Goal: Transaction & Acquisition: Purchase product/service

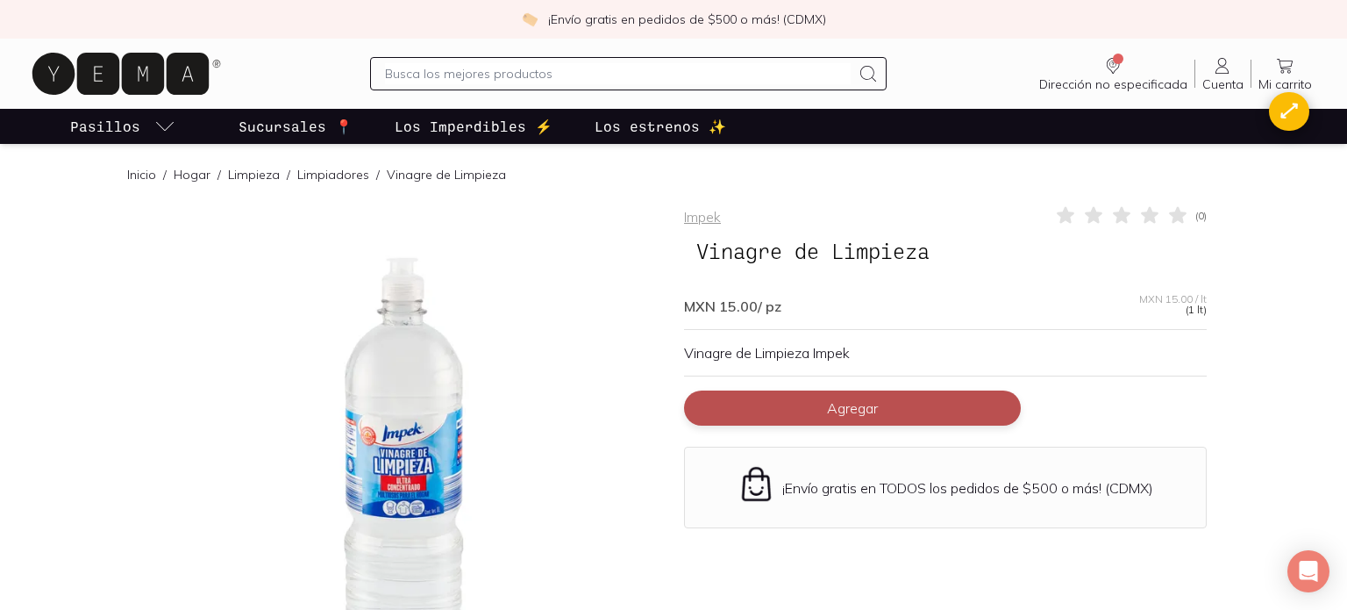
click at [839, 404] on span "Agregar" at bounding box center [852, 408] width 51 height 18
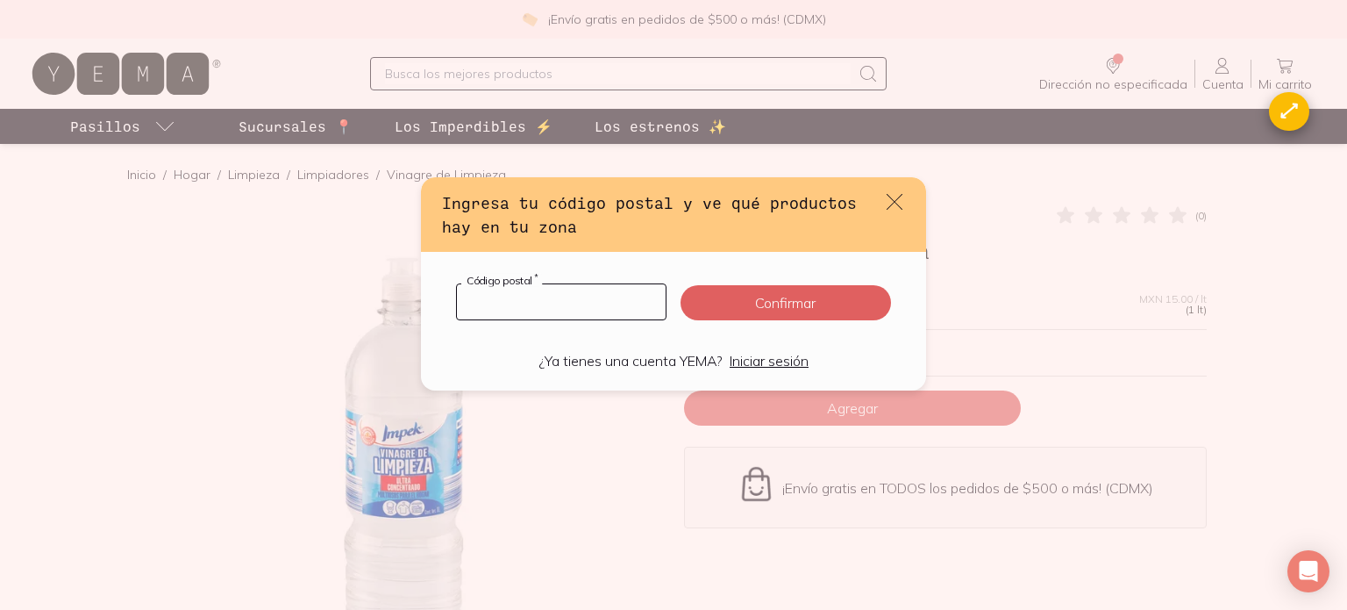
click at [497, 308] on input "default" at bounding box center [561, 301] width 209 height 35
type input "11000"
click at [818, 303] on button "Confirmar" at bounding box center [786, 302] width 211 height 35
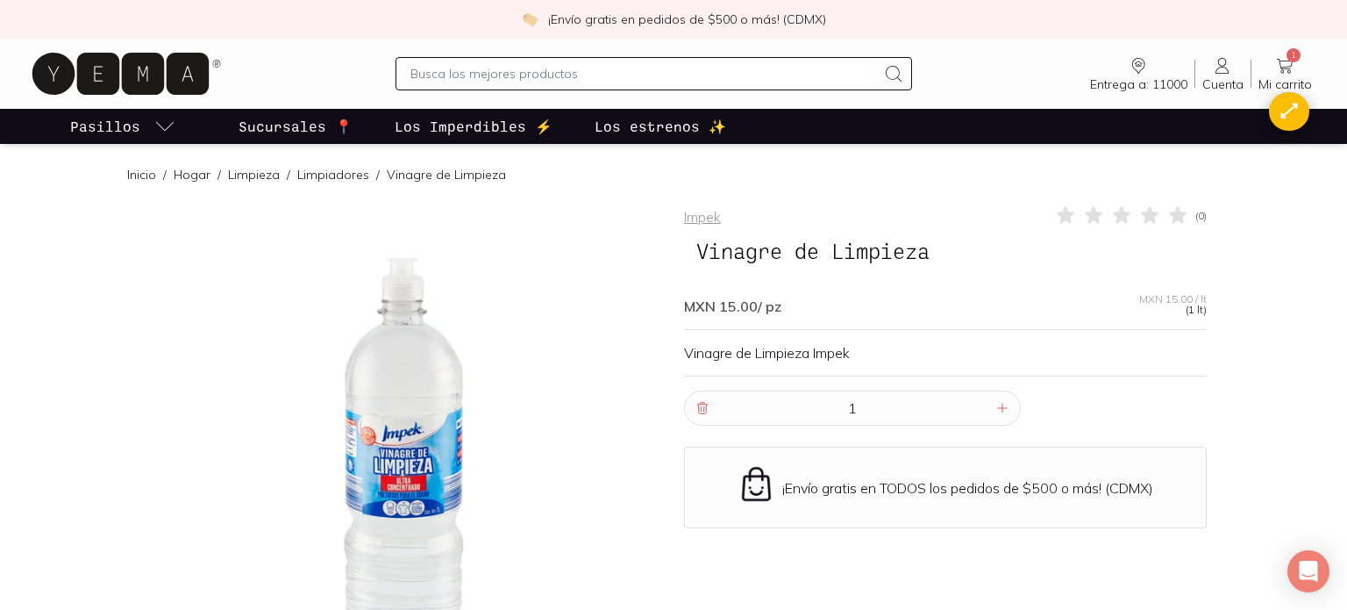
click at [1289, 69] on icon at bounding box center [1285, 65] width 21 height 21
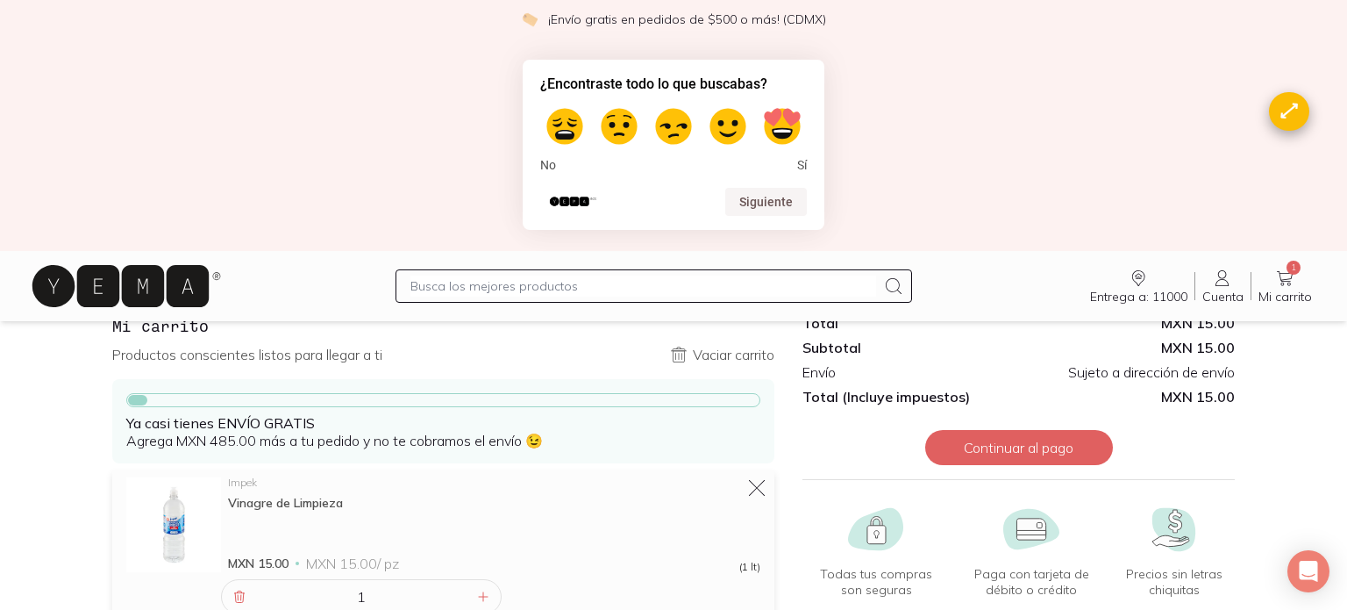
scroll to position [112, 0]
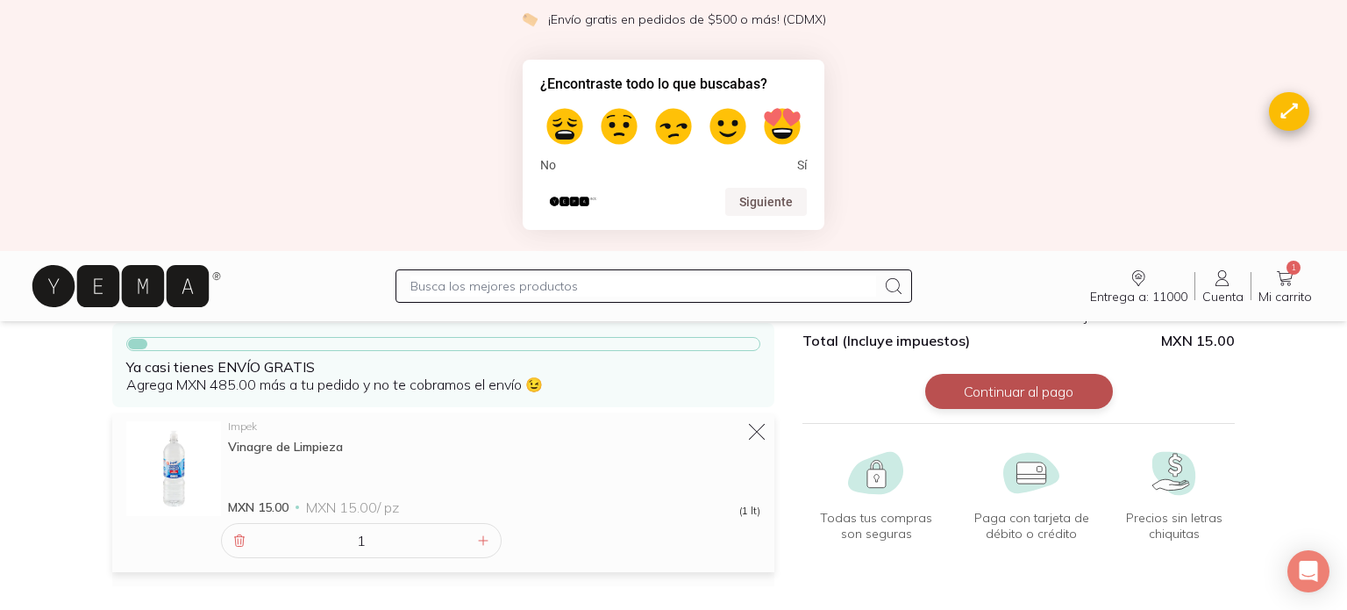
drag, startPoint x: 989, startPoint y: 393, endPoint x: 1034, endPoint y: 394, distance: 44.7
click at [1003, 392] on button "Continuar al pago" at bounding box center [1019, 391] width 188 height 35
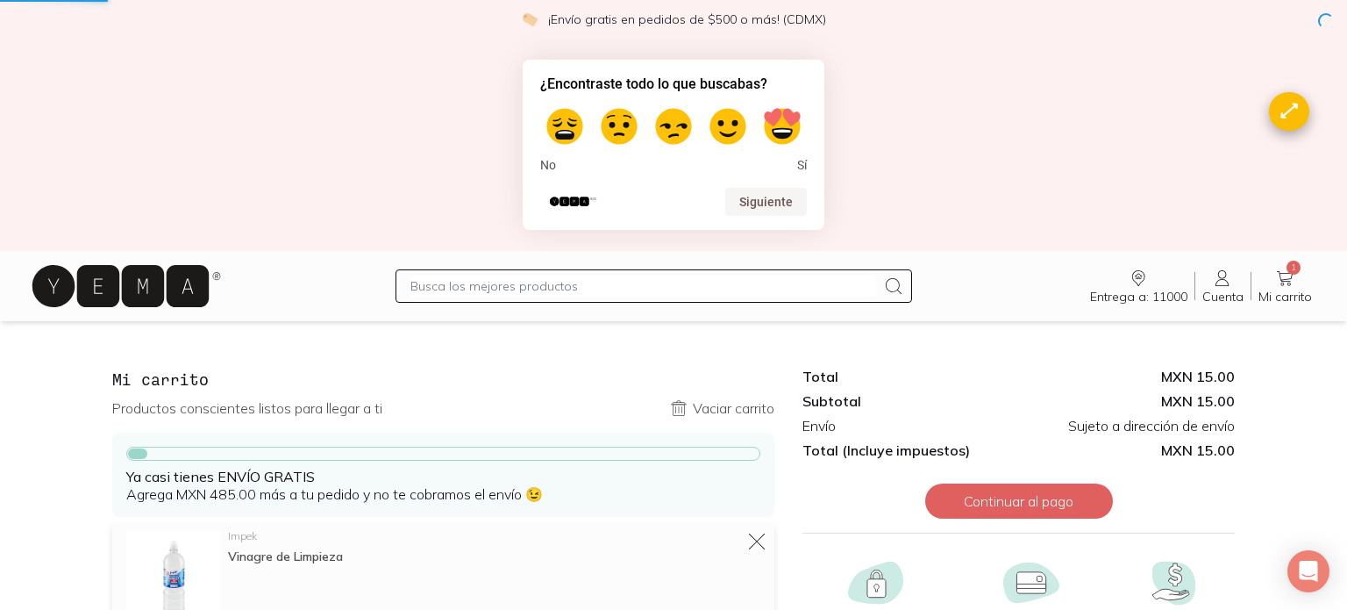
scroll to position [0, 0]
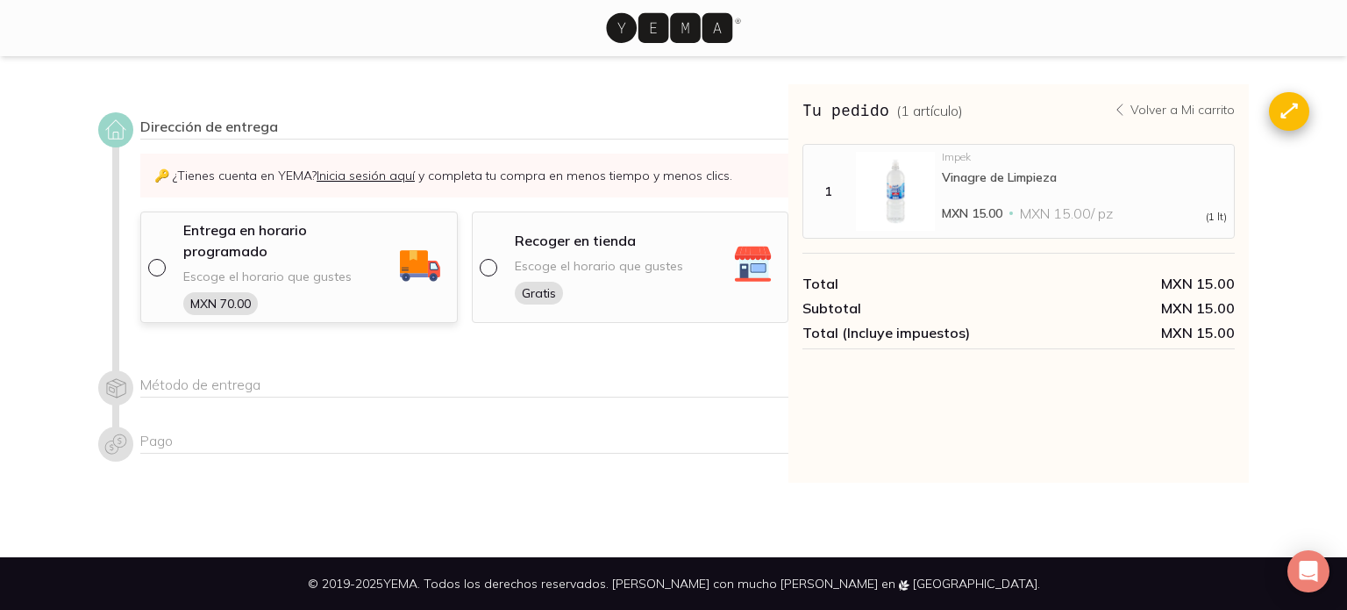
click at [237, 242] on div "Entrega en horario programado" at bounding box center [288, 243] width 211 height 49
select select "204"
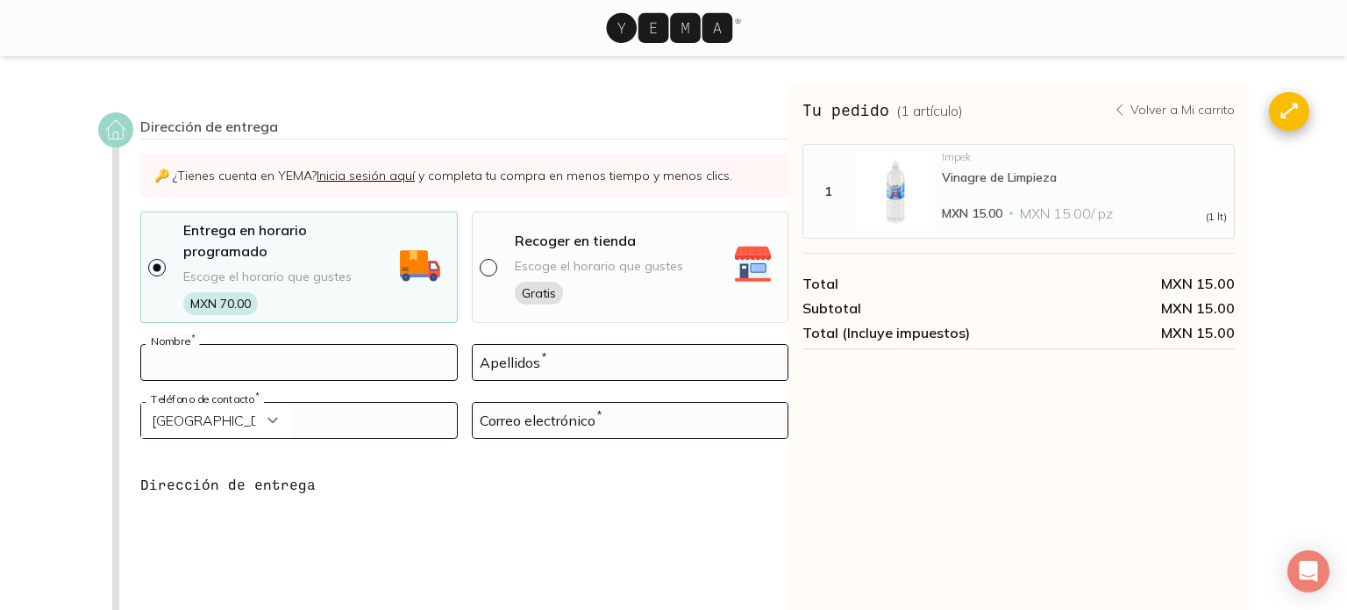
click at [325, 347] on input at bounding box center [299, 362] width 316 height 35
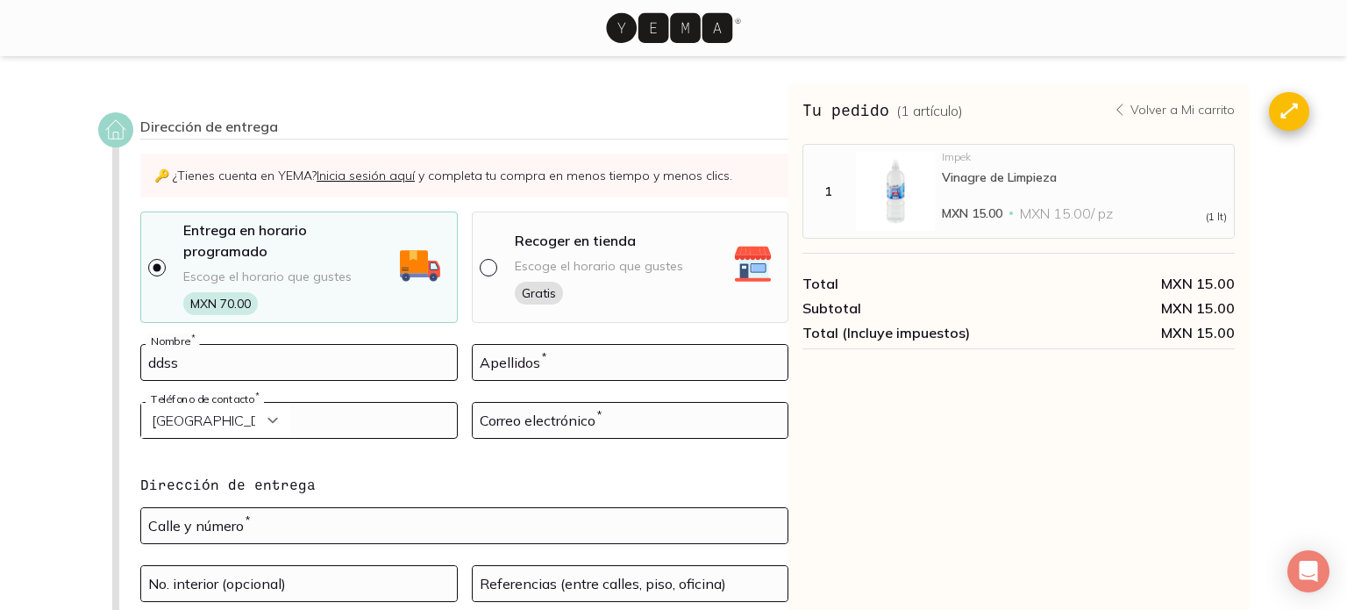
type input "ddss"
click at [643, 345] on input "s" at bounding box center [631, 362] width 316 height 35
type input "ssdd"
click at [354, 403] on input "tel" at bounding box center [299, 420] width 316 height 35
type input "6502530000"
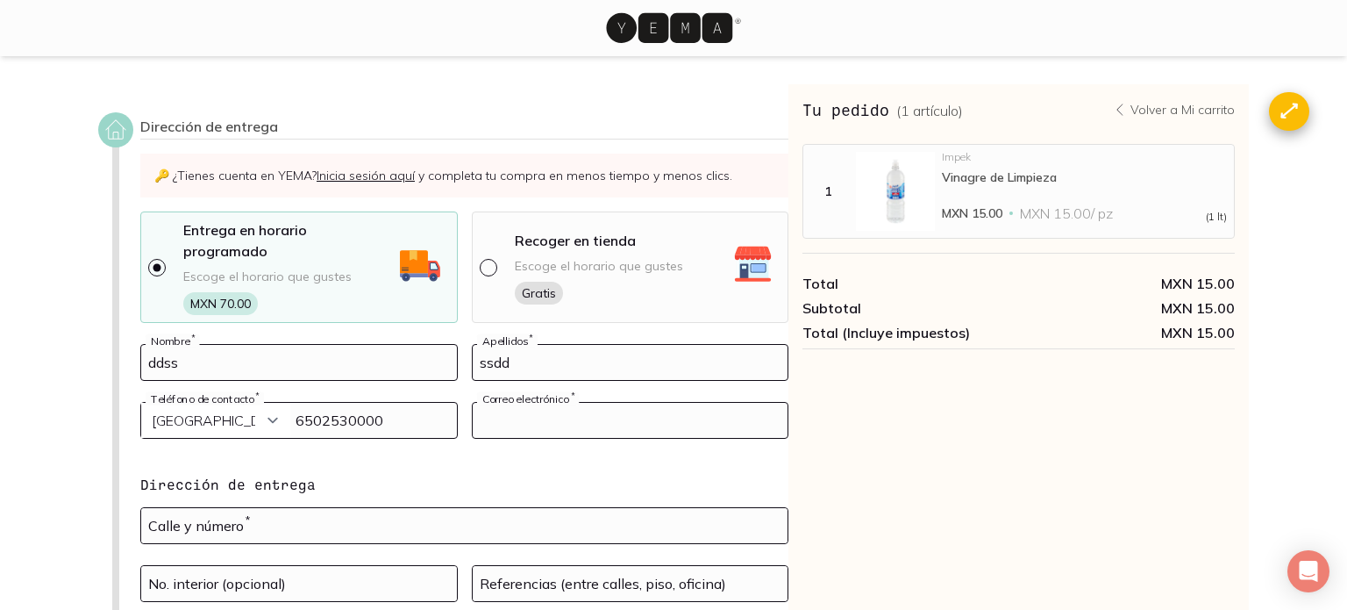
click at [543, 412] on input at bounding box center [631, 420] width 316 height 35
drag, startPoint x: 527, startPoint y: 392, endPoint x: 617, endPoint y: 449, distance: 106.1
click at [533, 403] on input at bounding box center [631, 420] width 316 height 35
paste input "[EMAIL_ADDRESS][DOMAIN_NAME]"
type input "[EMAIL_ADDRESS][DOMAIN_NAME]"
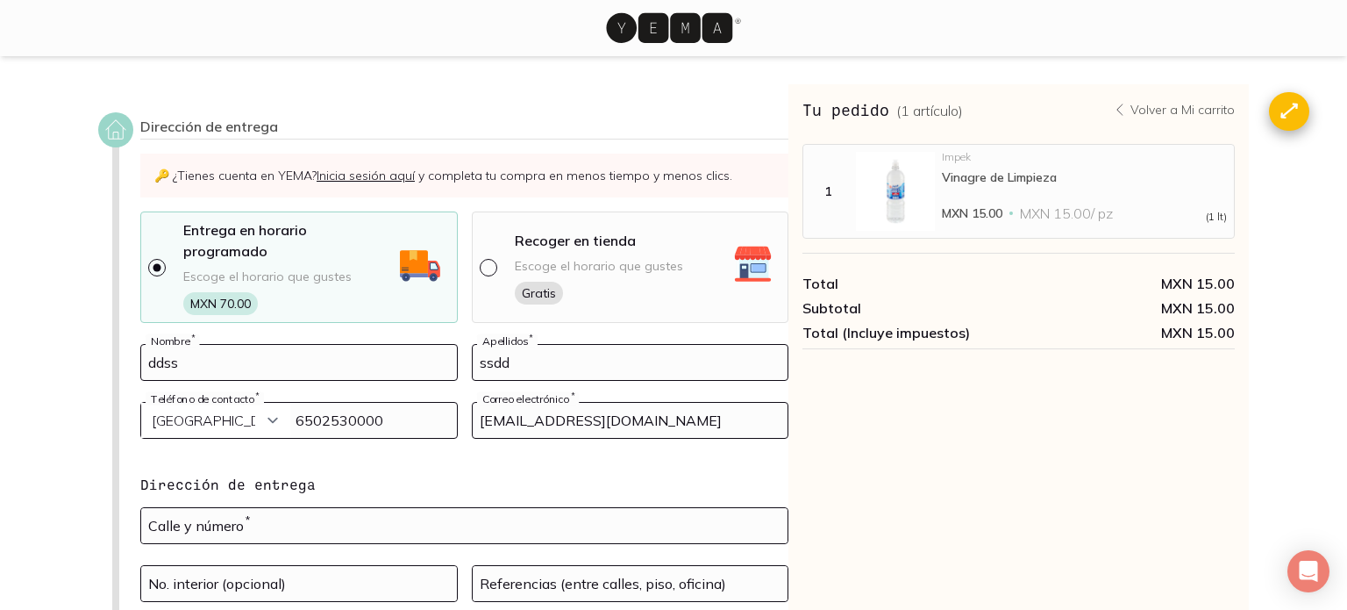
click at [950, 520] on div "Tu pedido ( 1 artículo ) Volver a Mi carrito MXN 15.00 Total MXN 15.00 Subtotal…" at bounding box center [1019, 454] width 461 height 740
click at [258, 508] on input "text" at bounding box center [464, 525] width 646 height 35
paste input "[PERSON_NAME][STREET_ADDRESS]"
drag, startPoint x: 220, startPoint y: 511, endPoint x: 314, endPoint y: 494, distance: 95.5
click at [229, 511] on input "[PERSON_NAME][STREET_ADDRESS]" at bounding box center [464, 525] width 646 height 35
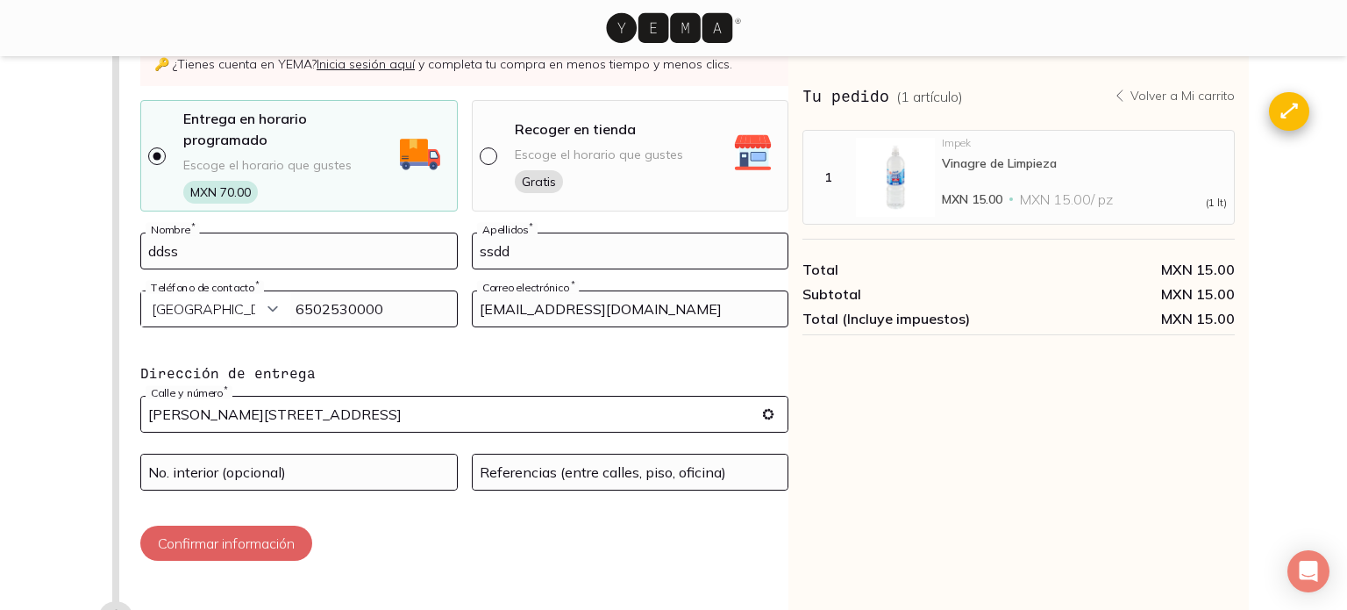
scroll to position [160, 0]
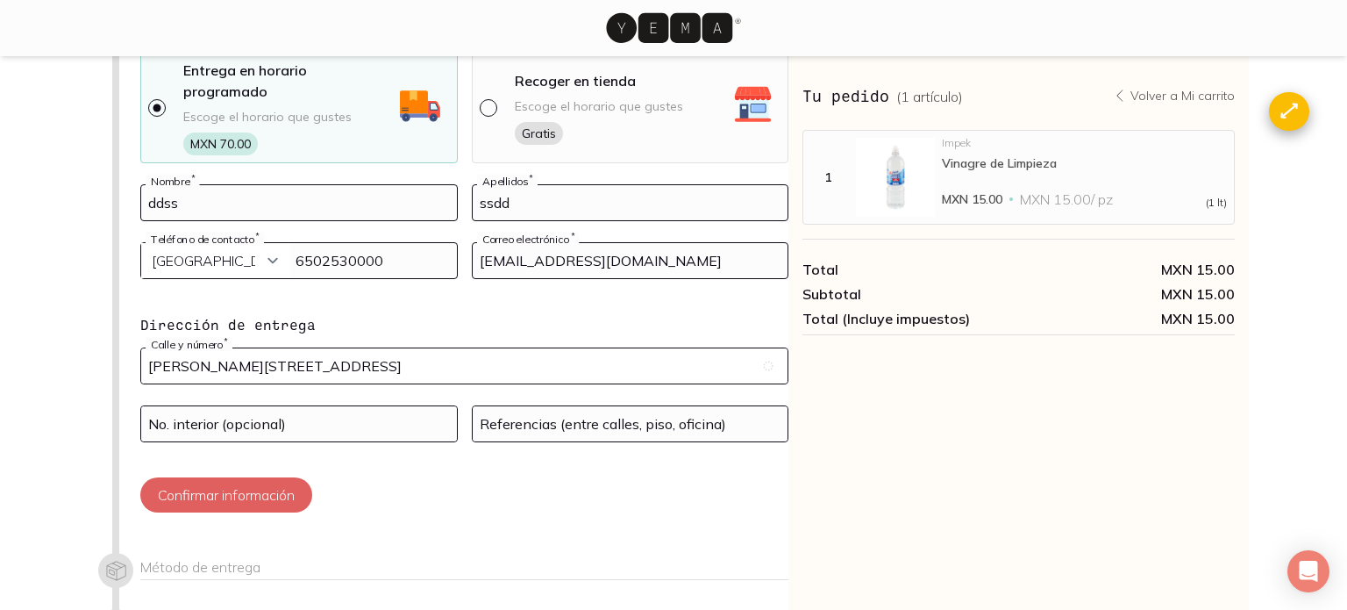
type input "[PERSON_NAME][STREET_ADDRESS]"
drag, startPoint x: 328, startPoint y: 397, endPoint x: 386, endPoint y: 414, distance: 60.2
click at [331, 406] on input at bounding box center [299, 423] width 316 height 35
type input "11"
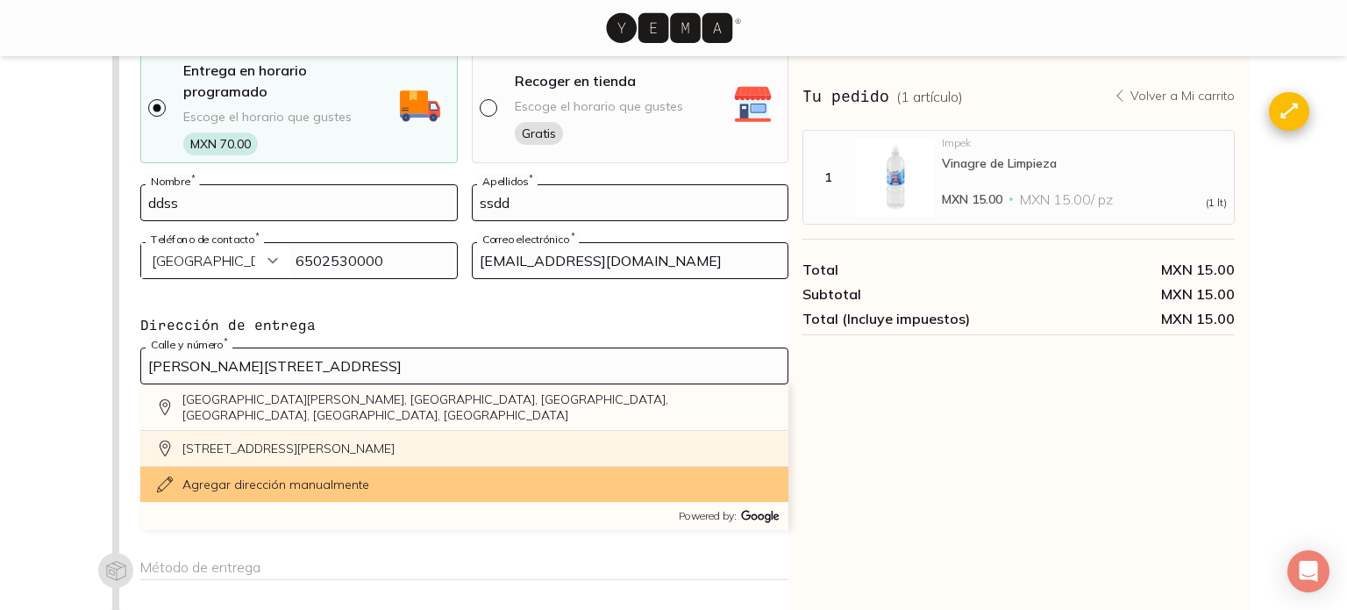
drag, startPoint x: 628, startPoint y: 396, endPoint x: 660, endPoint y: 410, distance: 34.2
click at [629, 396] on form "ddss Nombre * ssdd Apellidos * [GEOGRAPHIC_DATA] (+5999) [GEOGRAPHIC_DATA] (+18…" at bounding box center [464, 348] width 648 height 328
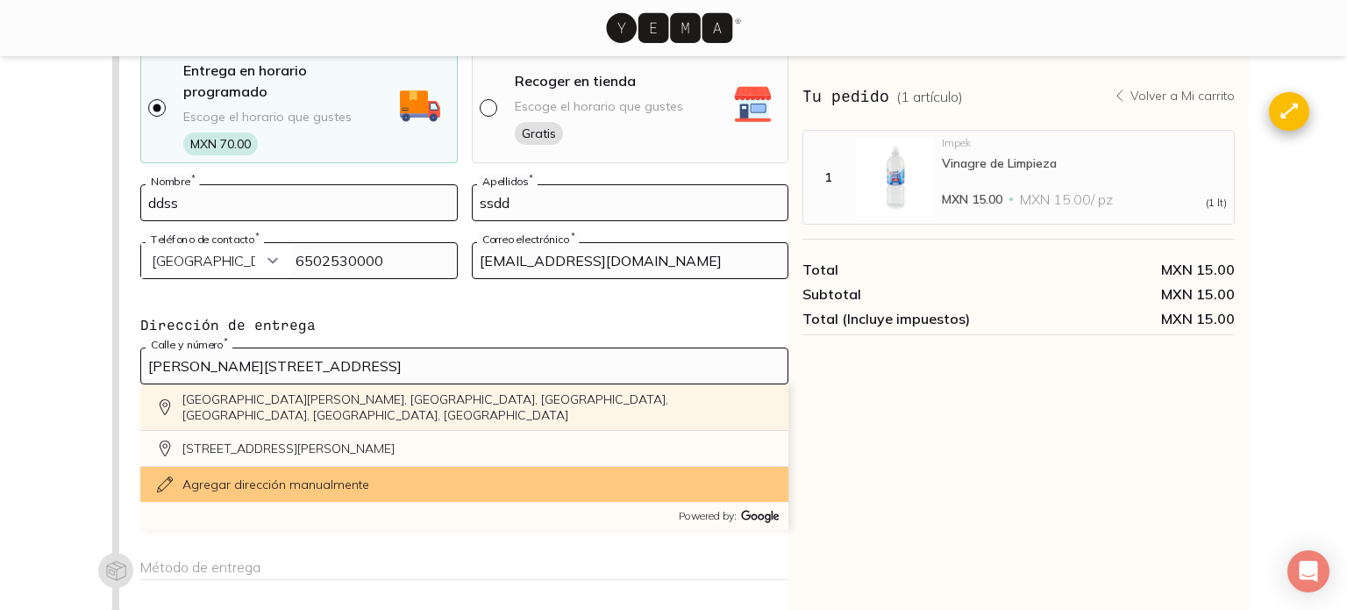
click at [285, 384] on div "[GEOGRAPHIC_DATA][PERSON_NAME], [GEOGRAPHIC_DATA], [GEOGRAPHIC_DATA], [GEOGRAPH…" at bounding box center [464, 407] width 648 height 46
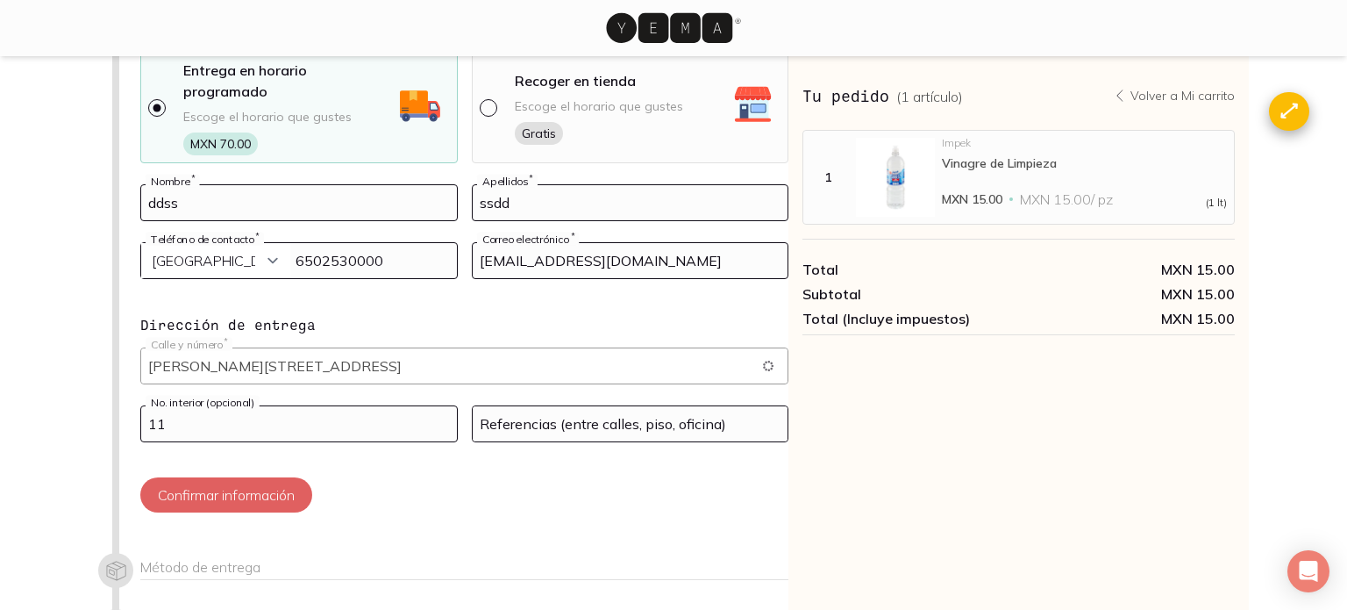
click at [252, 441] on input "11" at bounding box center [299, 423] width 316 height 35
type input "[PERSON_NAME] Urales, [GEOGRAPHIC_DATA] - [GEOGRAPHIC_DATA], [GEOGRAPHIC_DATA],…"
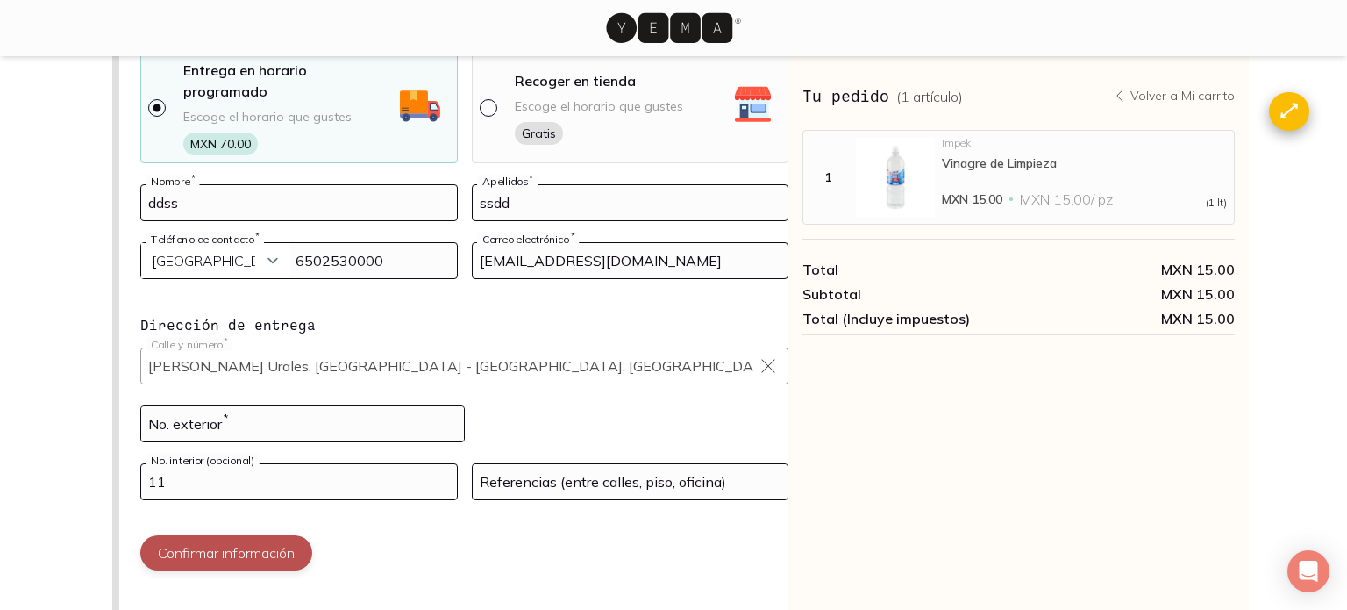
click at [238, 536] on button "Confirmar información" at bounding box center [226, 552] width 172 height 35
click at [181, 420] on div "No. exterior *" at bounding box center [302, 434] width 325 height 58
drag, startPoint x: 206, startPoint y: 415, endPoint x: 232, endPoint y: 414, distance: 25.5
click at [211, 414] on input at bounding box center [302, 423] width 323 height 35
type input "11"
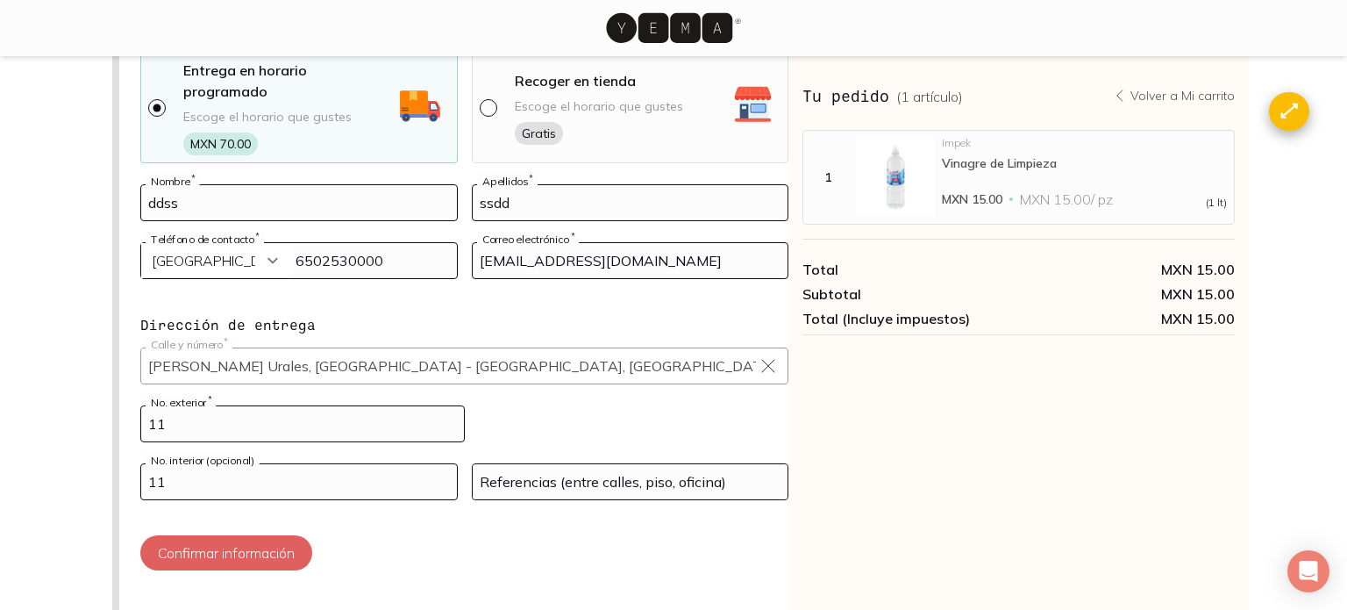
click at [267, 551] on div "Dirección de entrega 🔑 ¿Tienes cuenta en YEMA? Inicia sesión aquí y completa tu…" at bounding box center [464, 271] width 648 height 637
click at [242, 535] on button "Confirmar información" at bounding box center [226, 552] width 172 height 35
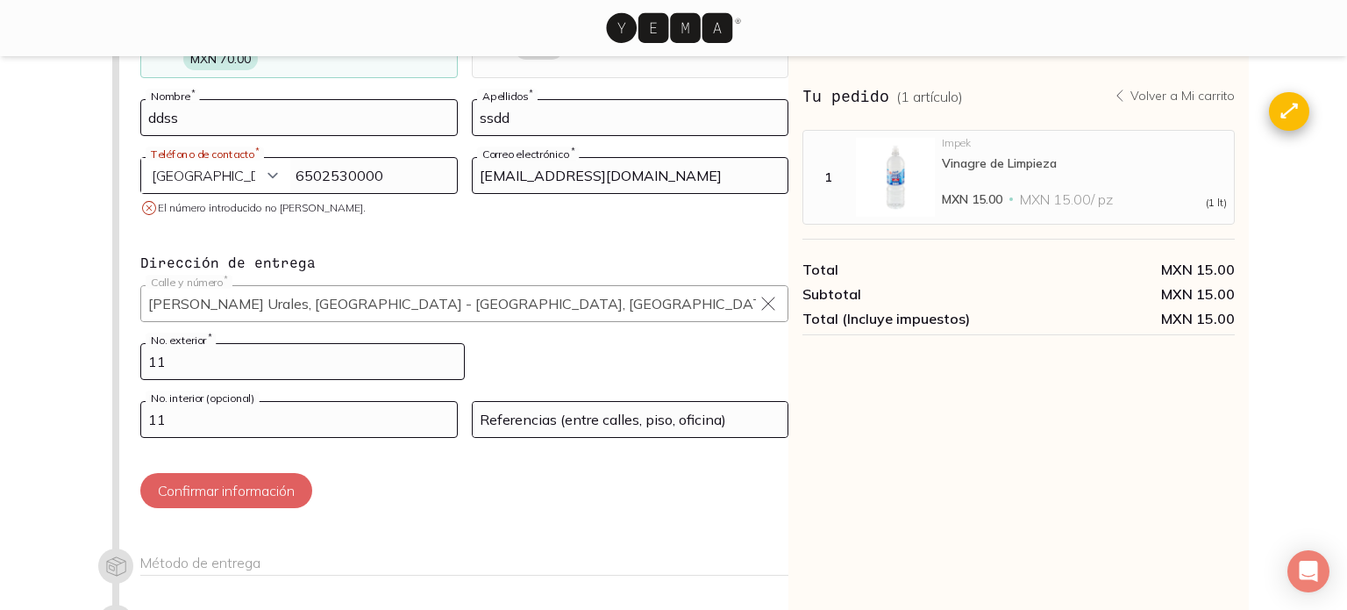
scroll to position [325, 0]
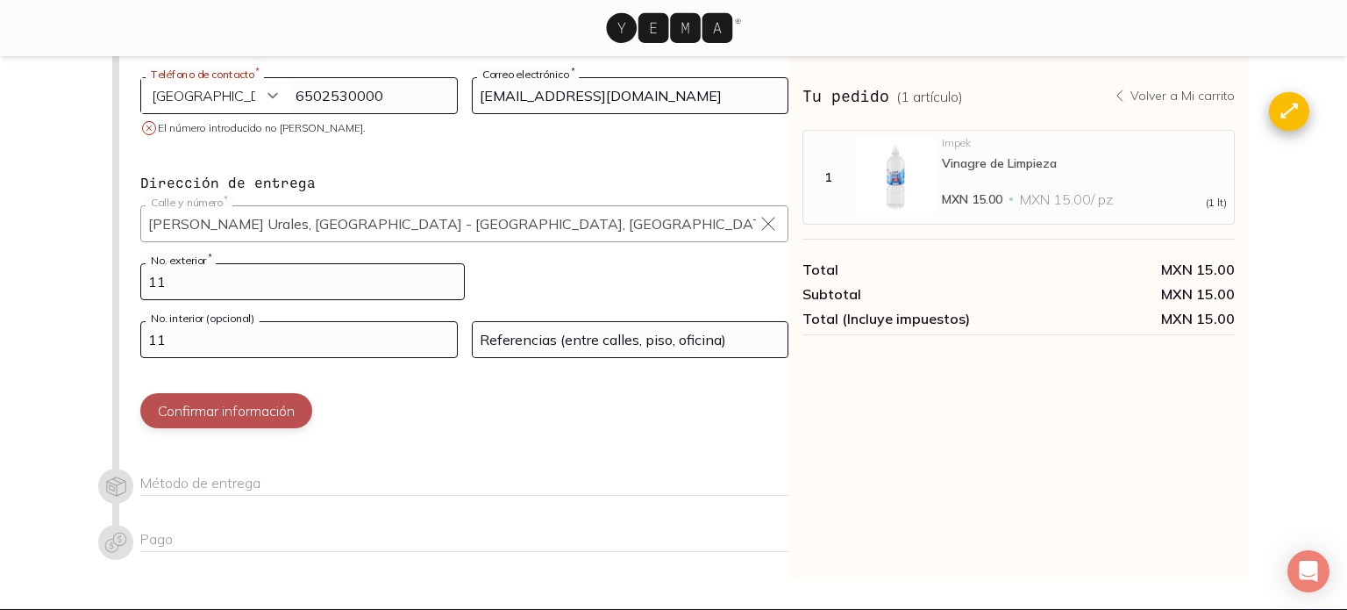
click at [242, 393] on button "Confirmar información" at bounding box center [226, 410] width 172 height 35
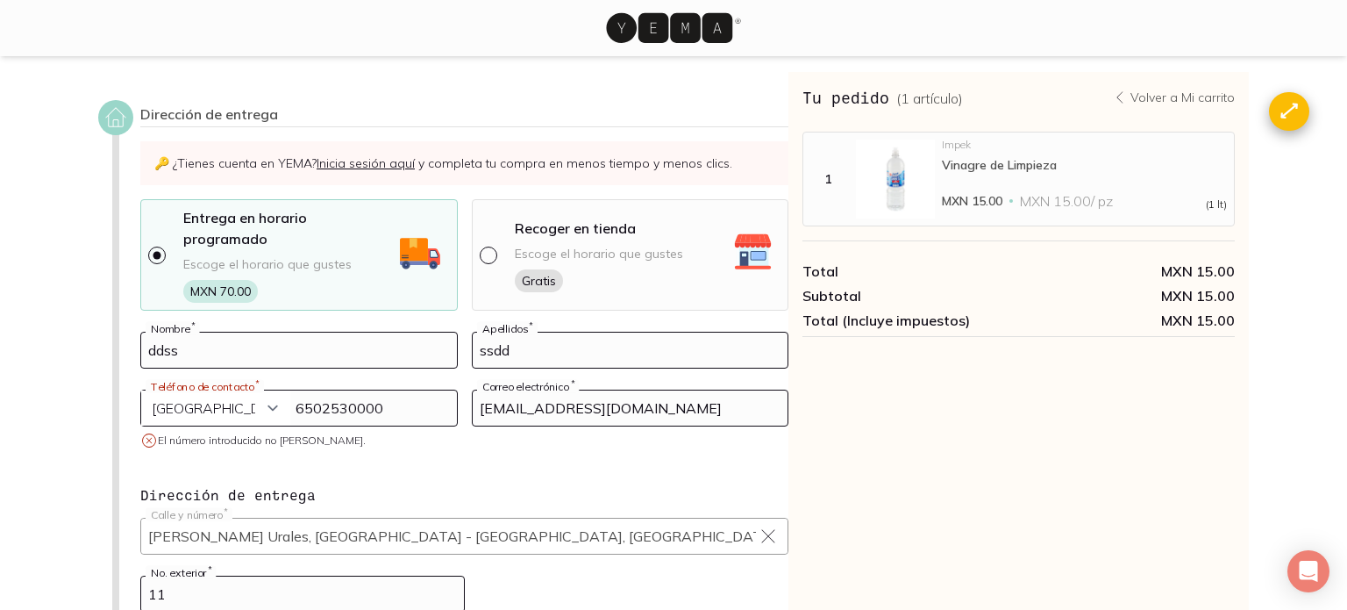
scroll to position [0, 0]
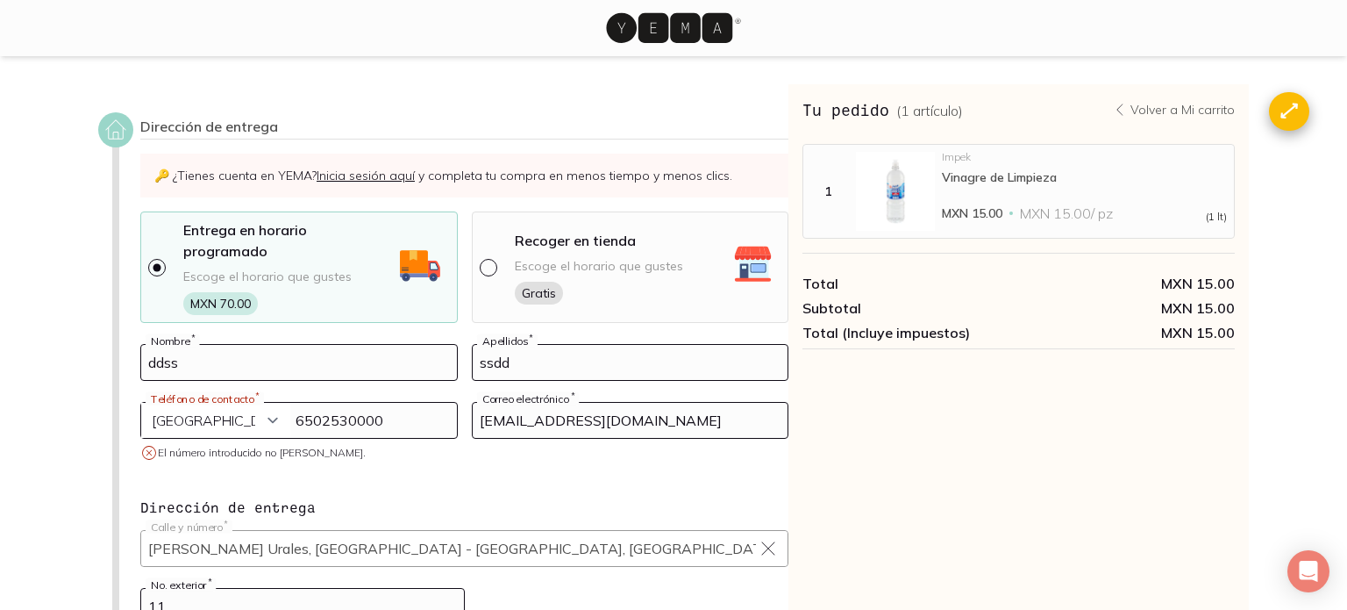
click at [393, 403] on input "6502530000" at bounding box center [299, 420] width 316 height 35
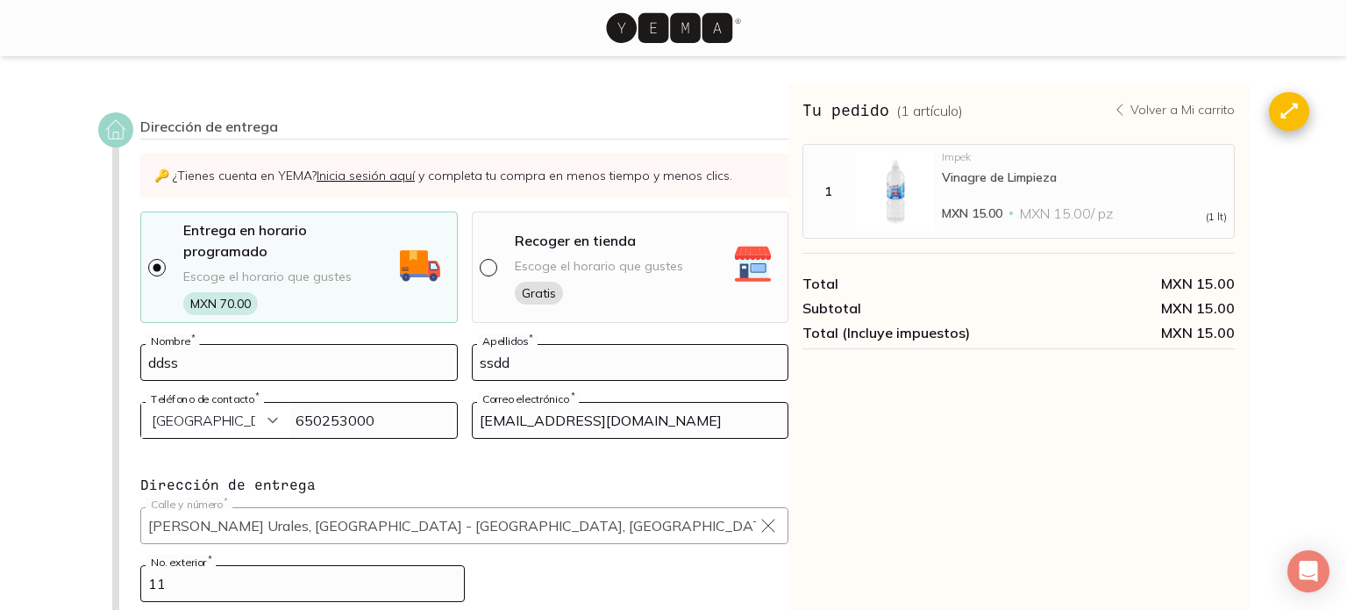
click at [1016, 489] on div "Tu pedido ( 1 artículo ) Volver a Mi carrito MXN 15.00 Total MXN 15.00 Subtotal…" at bounding box center [1019, 483] width 461 height 798
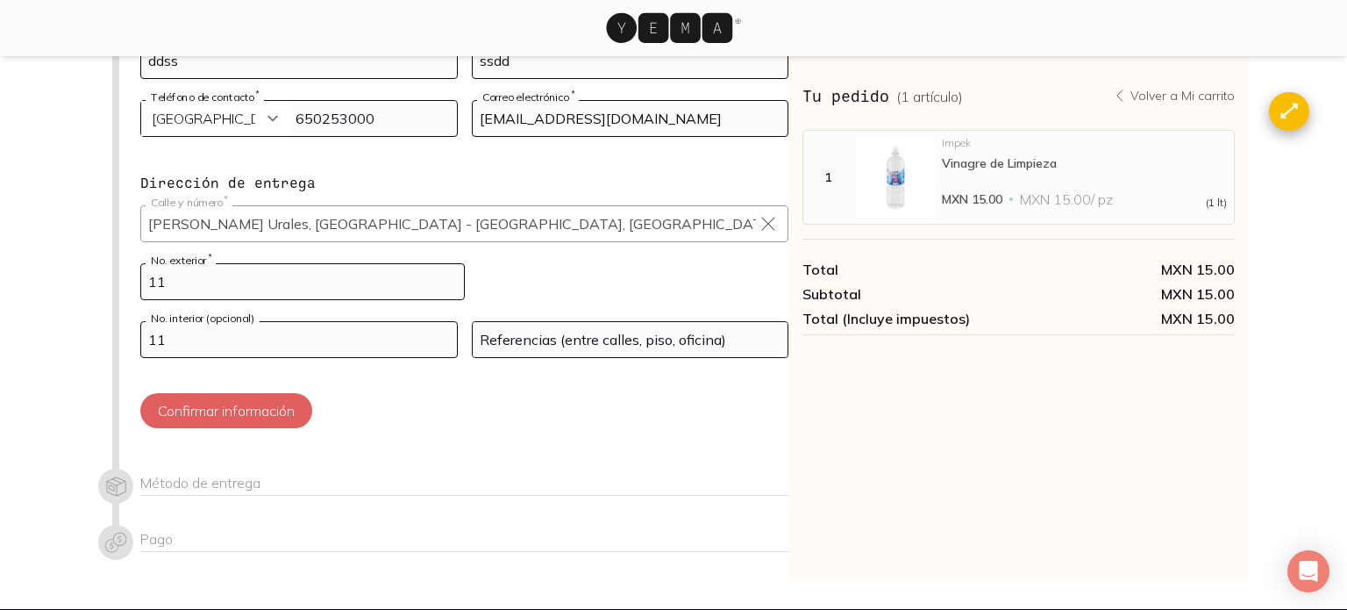
scroll to position [330, 0]
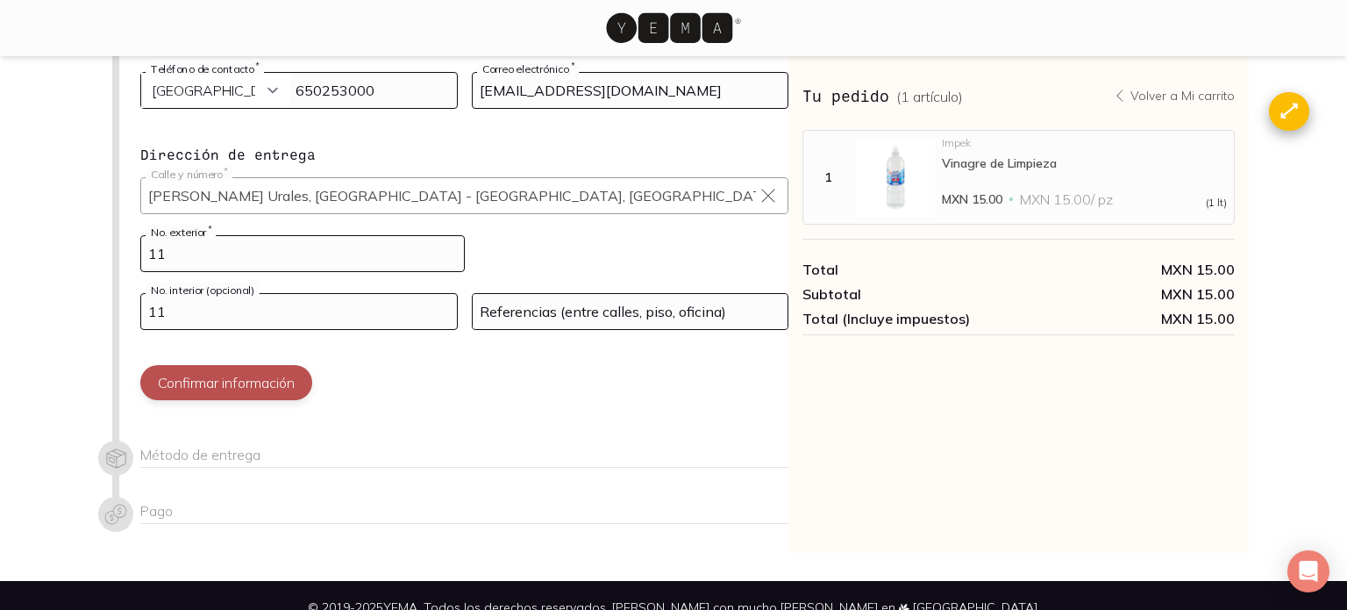
click at [229, 365] on button "Confirmar información" at bounding box center [226, 382] width 172 height 35
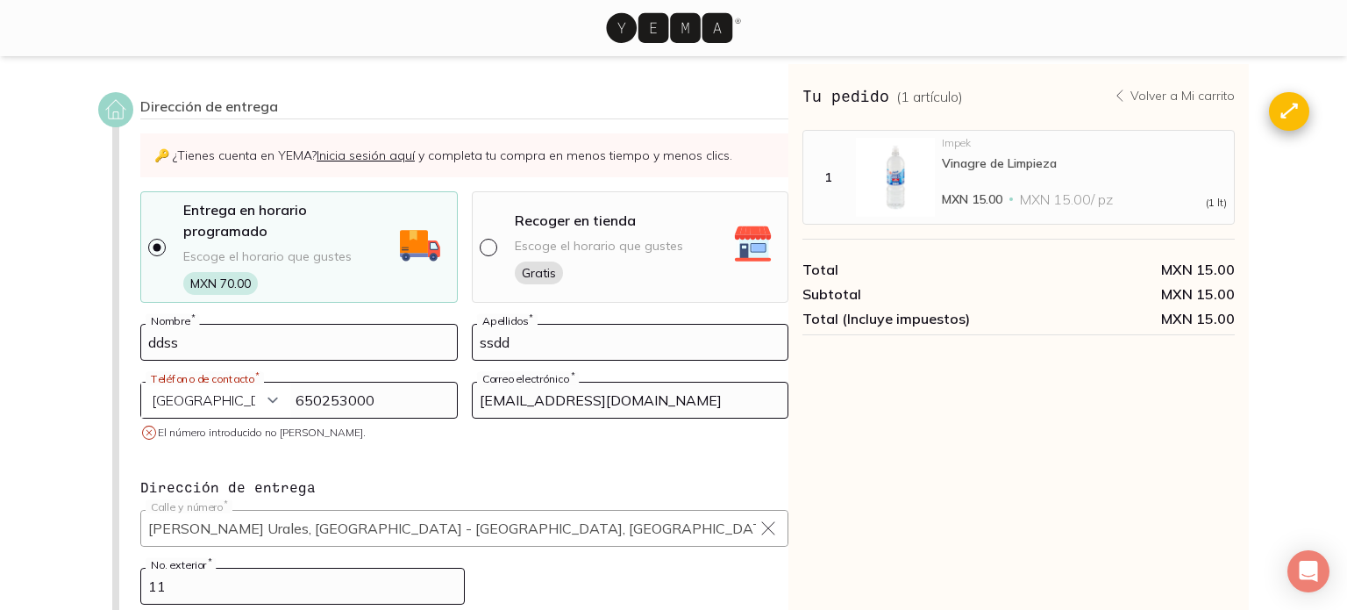
scroll to position [0, 0]
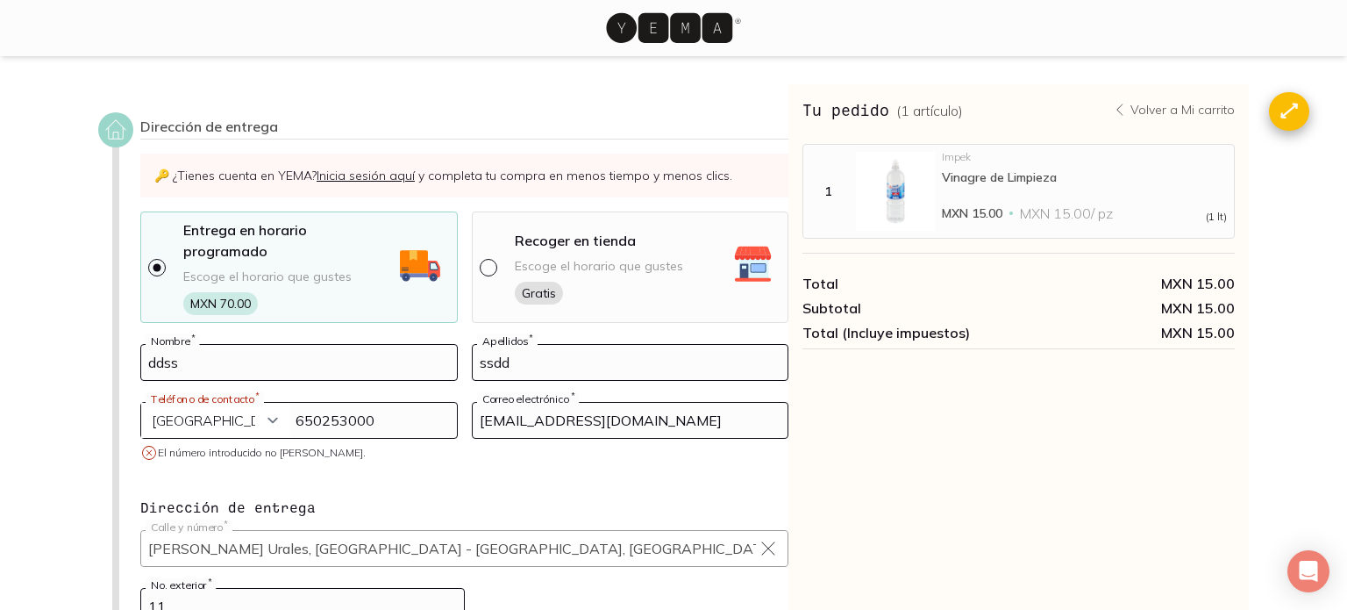
click at [396, 403] on input "650253000" at bounding box center [299, 420] width 316 height 35
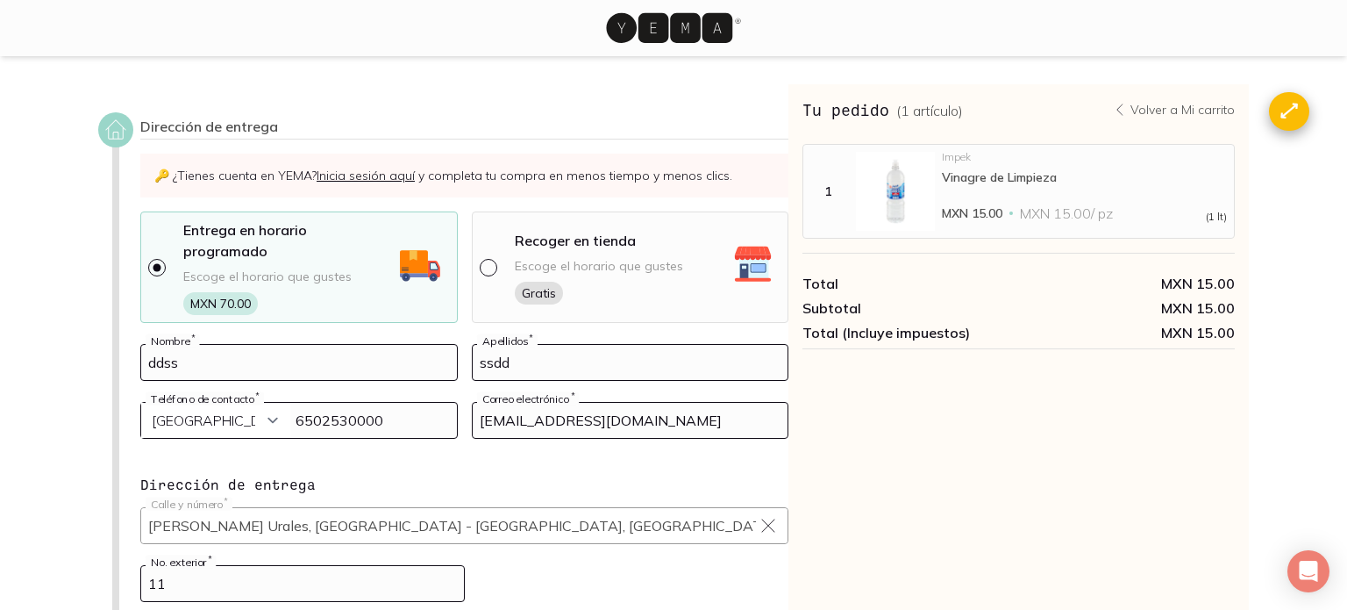
click at [937, 451] on div "Tu pedido ( 1 artículo ) Volver a Mi carrito MXN 15.00 Total MXN 15.00 Subtotal…" at bounding box center [1019, 483] width 461 height 798
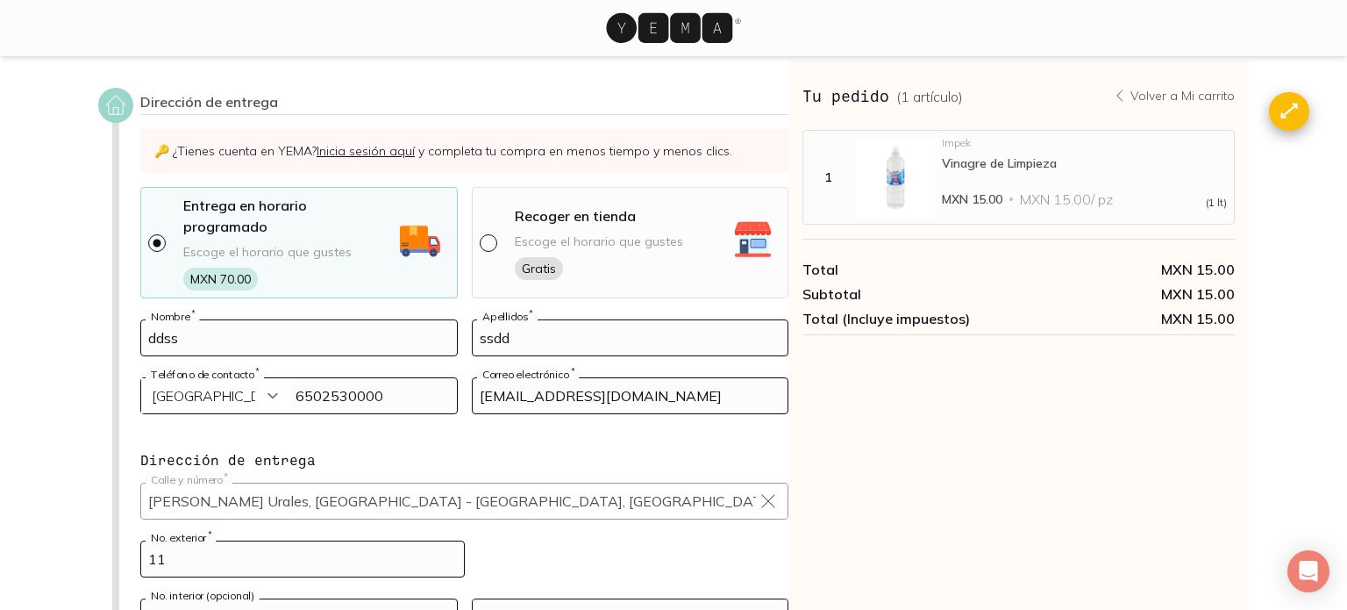
scroll to position [26, 0]
click at [300, 376] on input "6502530000" at bounding box center [299, 393] width 316 height 35
drag, startPoint x: 1047, startPoint y: 420, endPoint x: 578, endPoint y: 417, distance: 468.4
click at [1044, 421] on div "Tu pedido ( 1 artículo ) Volver a Mi carrito MXN 15.00 Total MXN 15.00 Subtotal…" at bounding box center [1019, 457] width 461 height 798
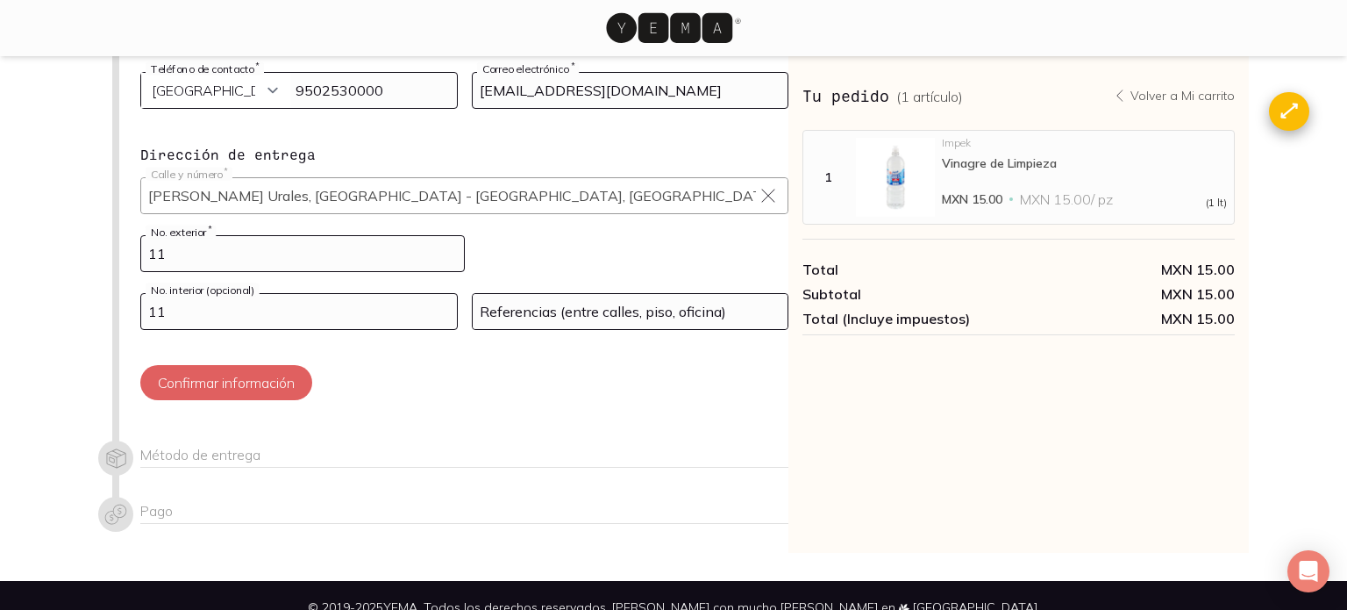
drag, startPoint x: 241, startPoint y: 362, endPoint x: 332, endPoint y: 337, distance: 94.7
click at [241, 365] on button "Confirmar información" at bounding box center [226, 382] width 172 height 35
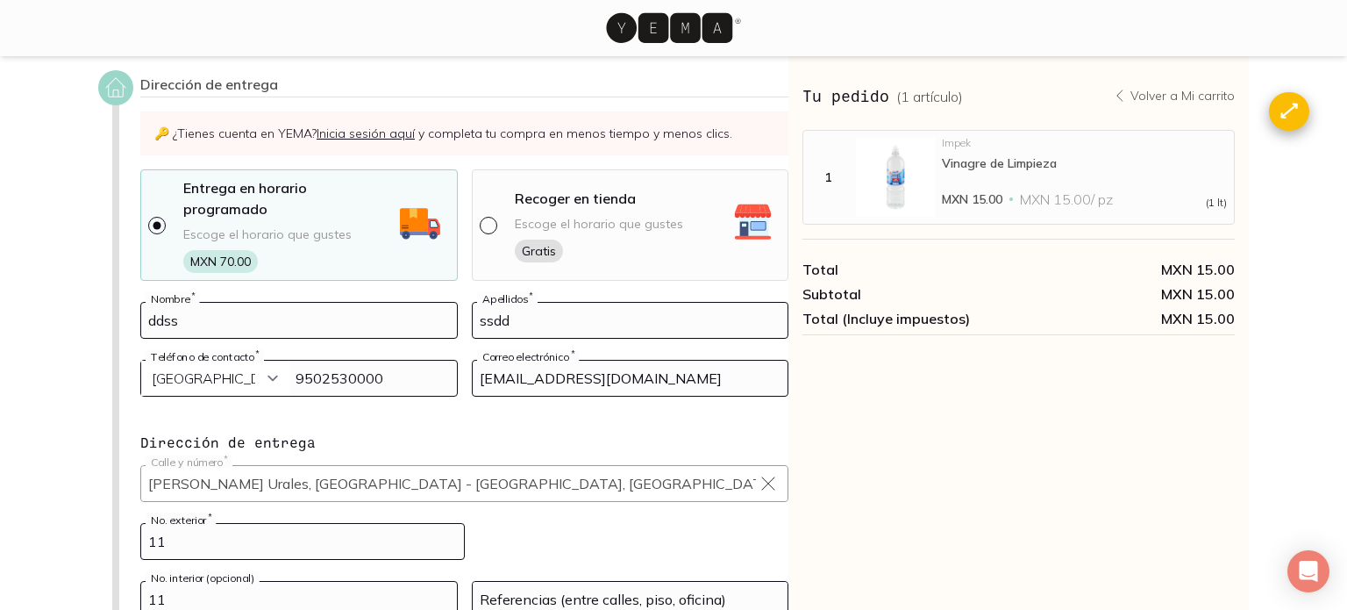
scroll to position [0, 0]
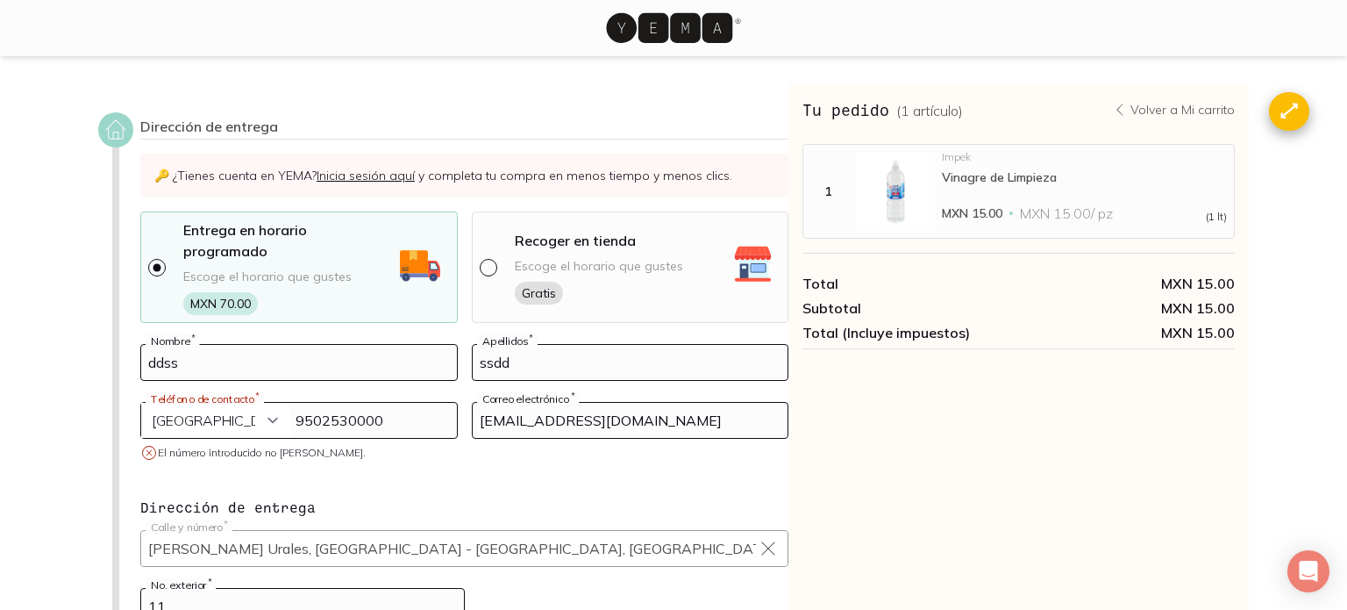
click at [308, 409] on input "9502530000" at bounding box center [299, 420] width 316 height 35
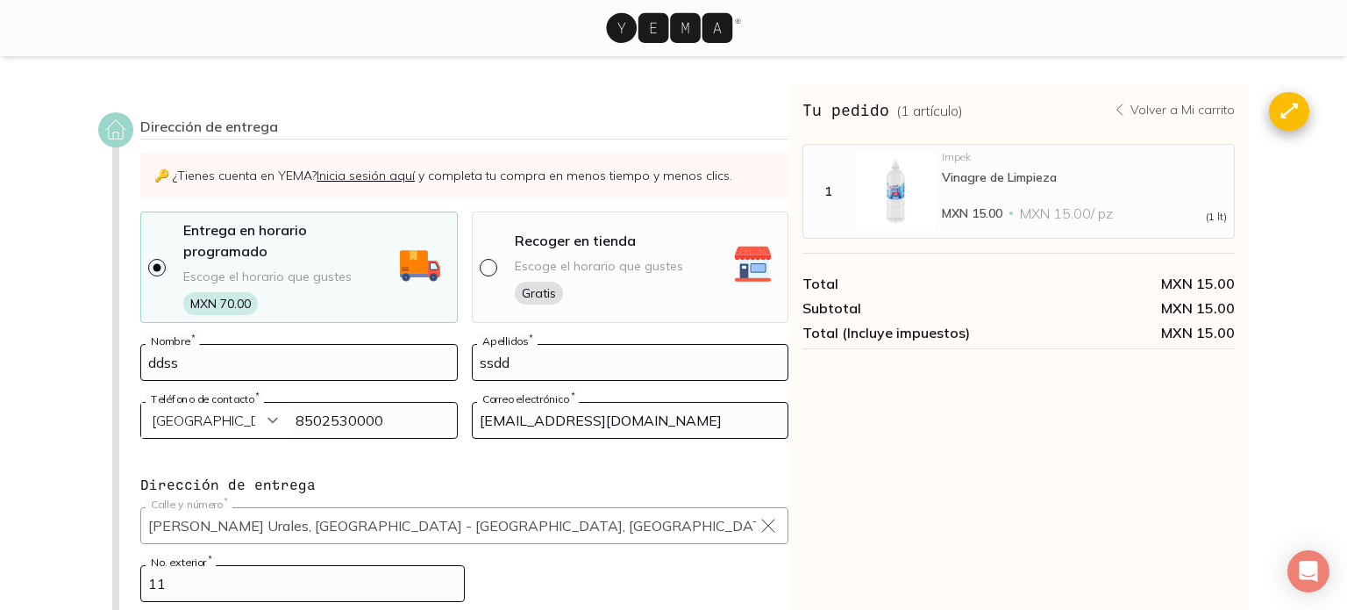
type input "8502530000"
click at [982, 461] on div "Tu pedido ( 1 artículo ) Volver a Mi carrito MXN 15.00 Total MXN 15.00 Subtotal…" at bounding box center [1019, 483] width 461 height 798
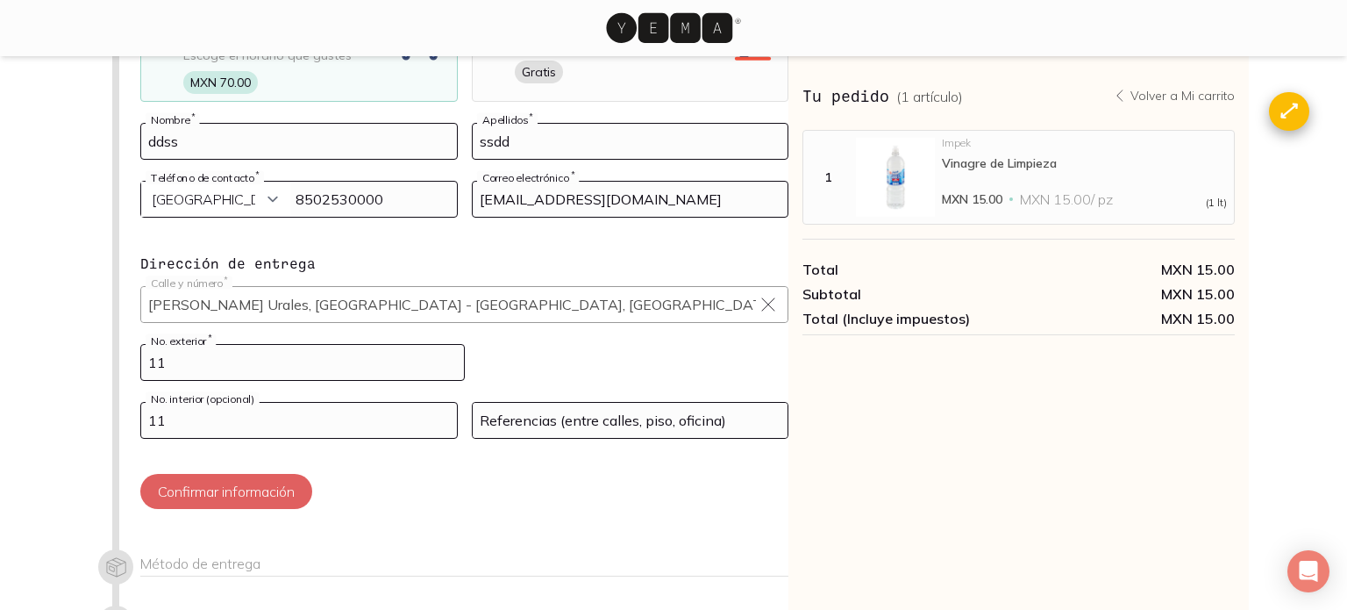
scroll to position [330, 0]
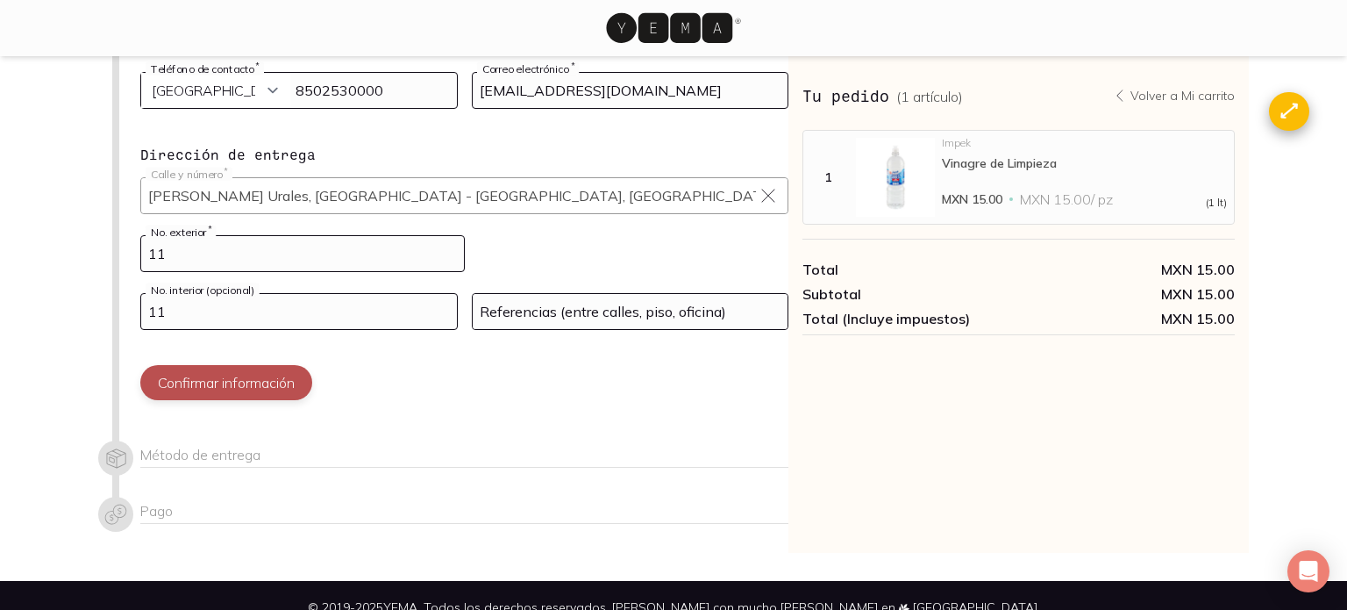
click at [230, 365] on button "Confirmar información" at bounding box center [226, 382] width 172 height 35
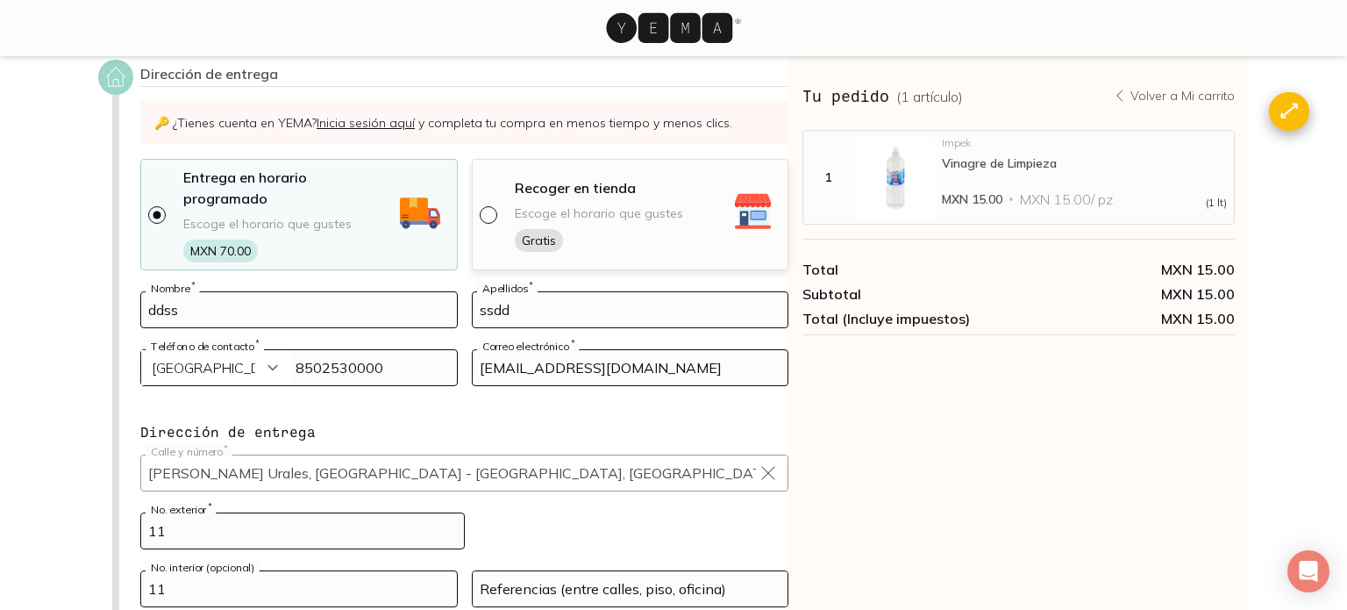
scroll to position [0, 0]
